Goal: Find specific page/section: Find specific page/section

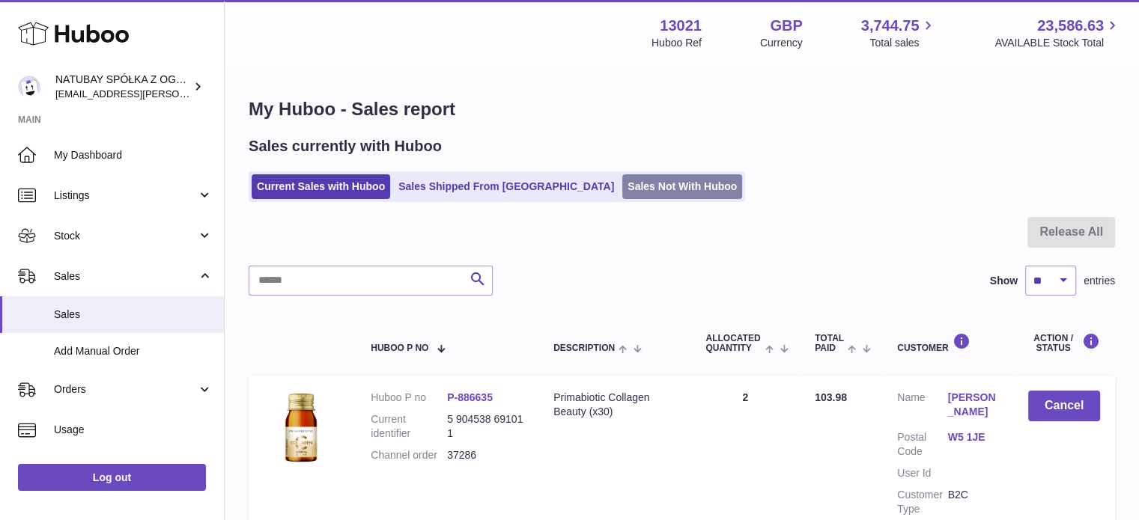
click at [622, 182] on link "Sales Not With Huboo" at bounding box center [682, 186] width 120 height 25
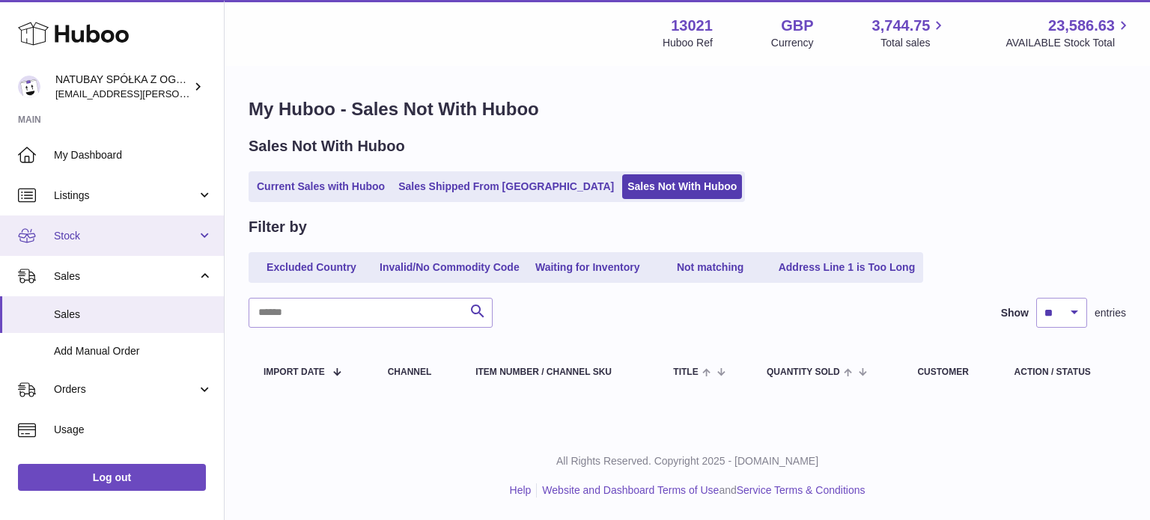
click at [99, 245] on link "Stock" at bounding box center [112, 236] width 224 height 40
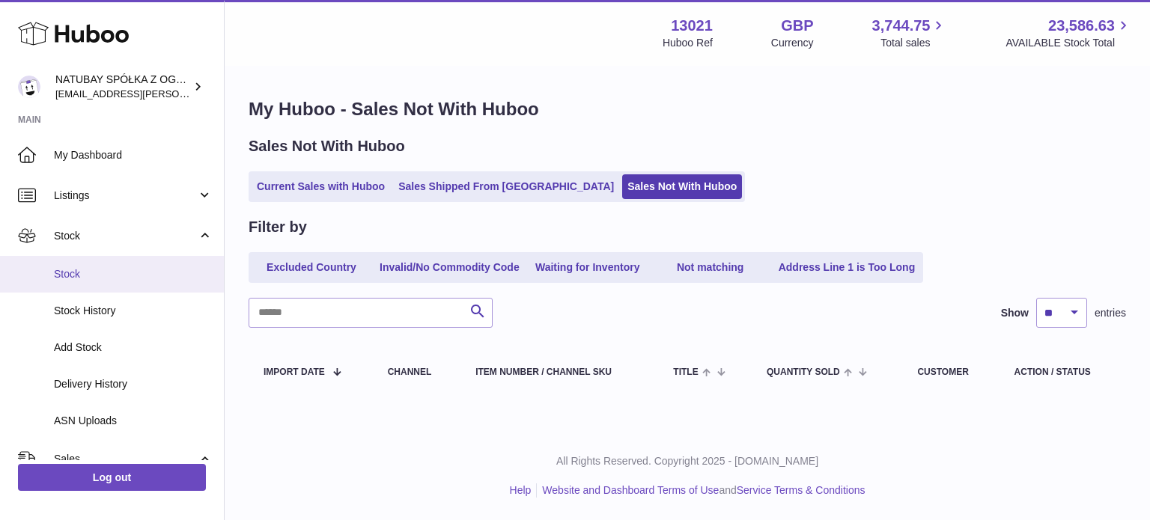
drag, startPoint x: 99, startPoint y: 245, endPoint x: 67, endPoint y: 275, distance: 44.0
click at [67, 275] on span "Stock" at bounding box center [133, 274] width 159 height 14
